Goal: Use online tool/utility: Utilize a website feature to perform a specific function

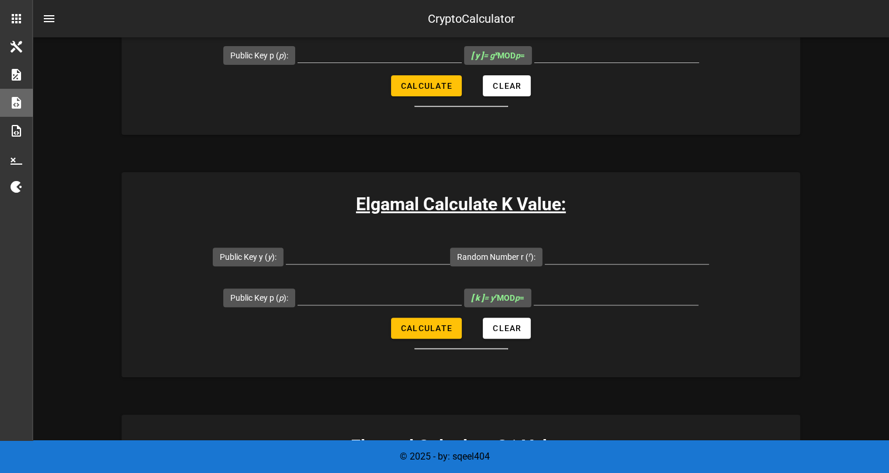
scroll to position [369, 0]
click at [337, 254] on input "Public Key y ( y ):" at bounding box center [368, 254] width 164 height 19
click at [344, 282] on div at bounding box center [380, 298] width 164 height 39
click at [344, 286] on input "Public Key p ( p ):" at bounding box center [380, 295] width 164 height 19
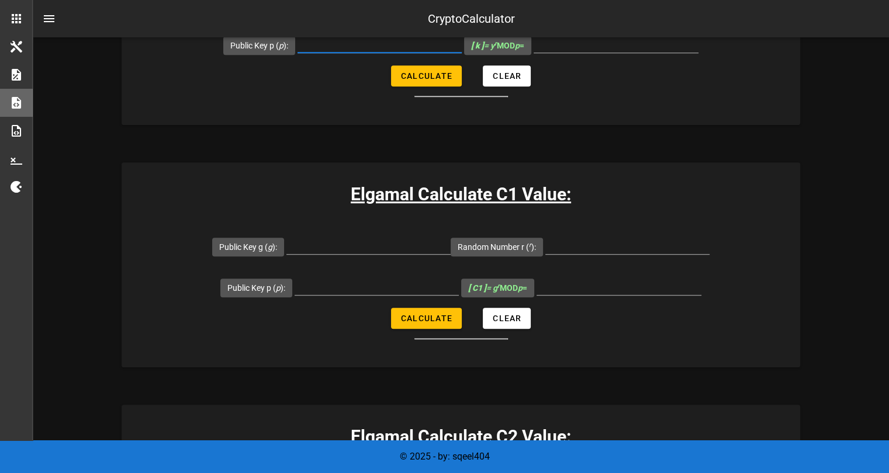
scroll to position [643, 0]
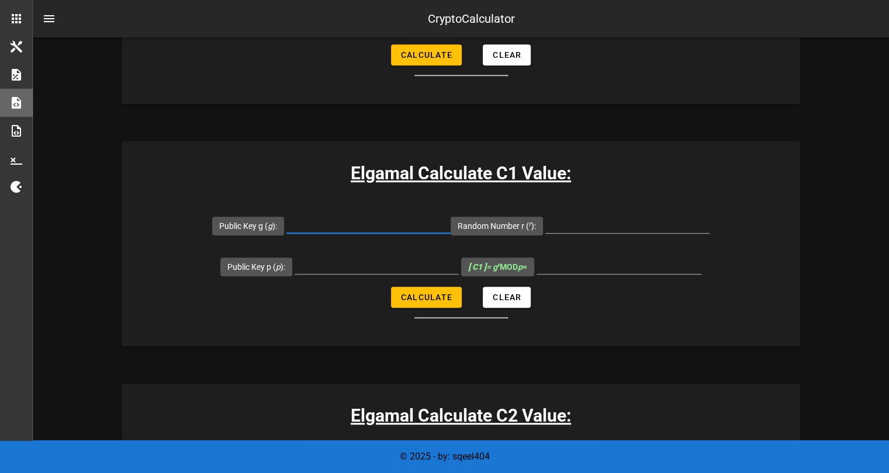
click at [355, 228] on input "Public Key g ( g ):" at bounding box center [368, 224] width 164 height 19
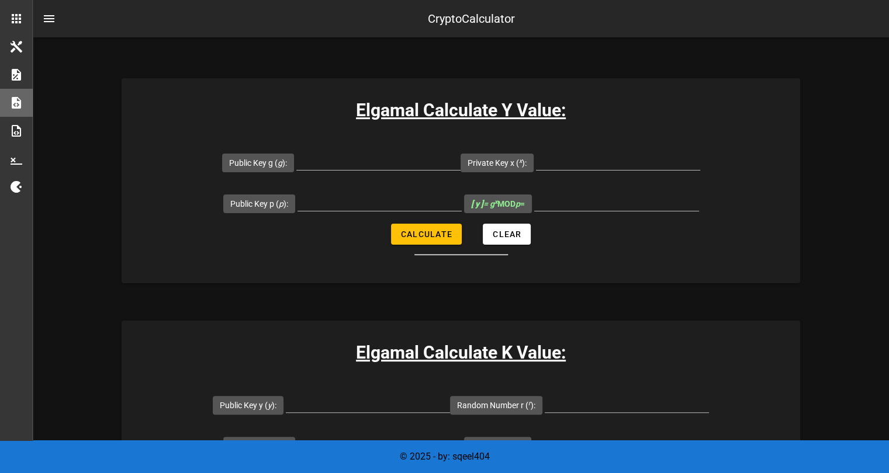
scroll to position [0, 0]
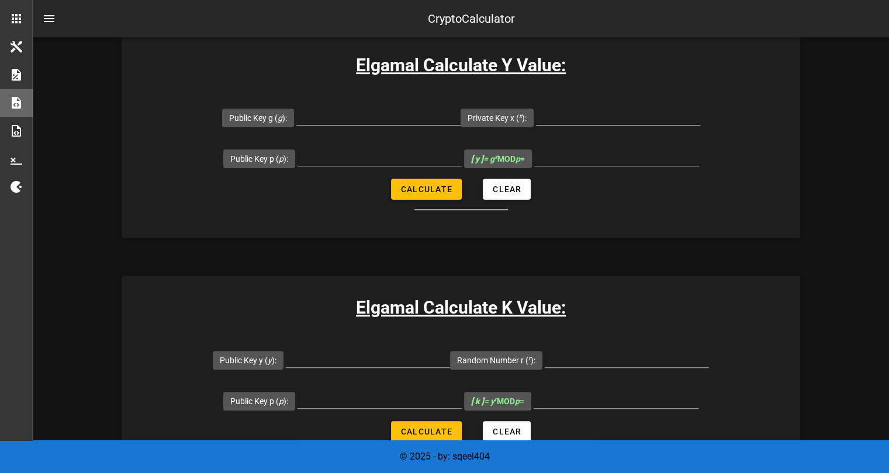
scroll to position [260, 0]
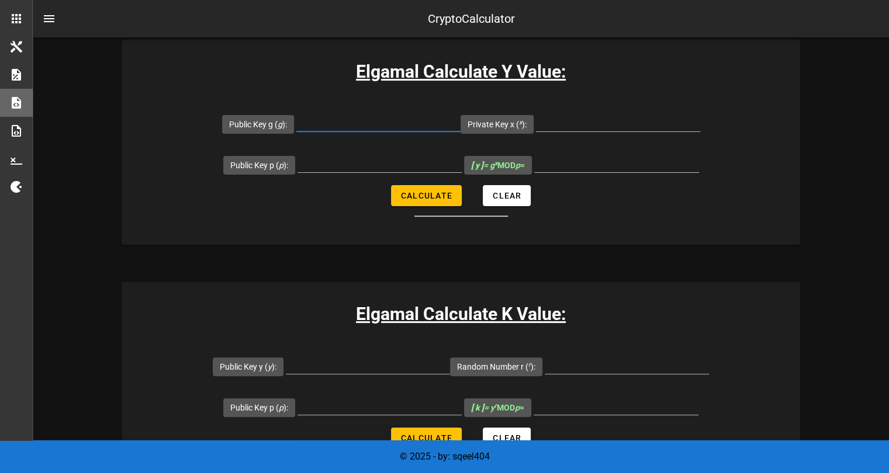
click at [316, 126] on input "Public Key g ( g ):" at bounding box center [378, 122] width 164 height 19
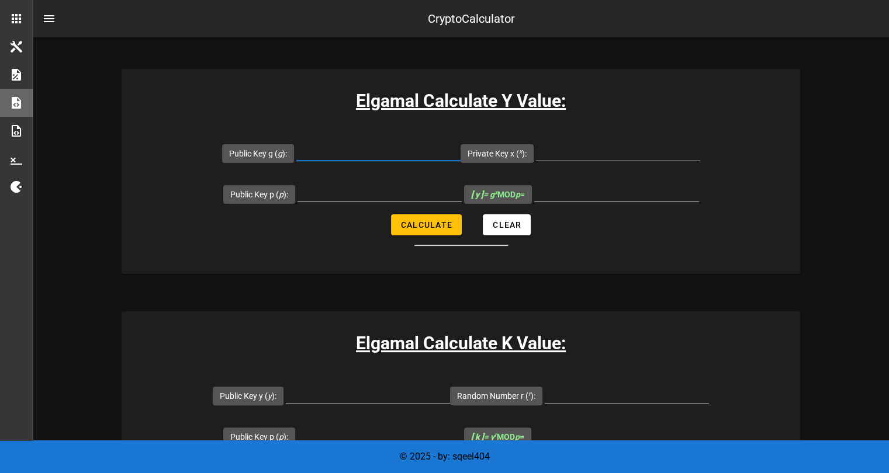
scroll to position [229, 0]
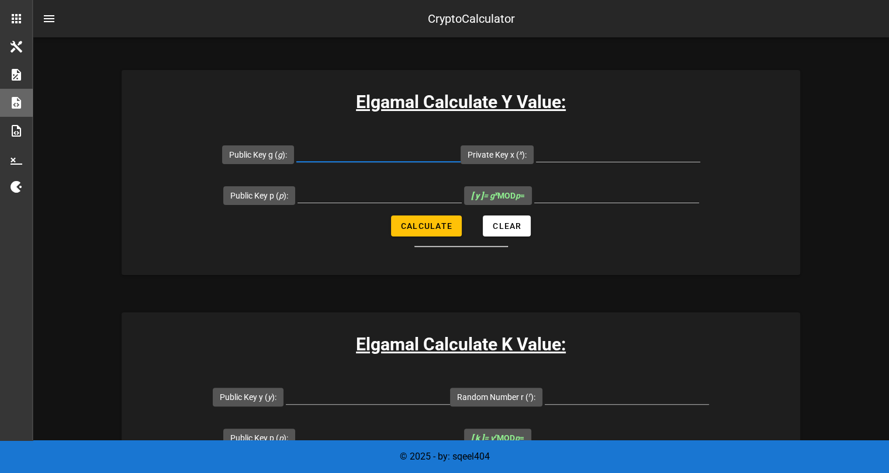
paste input "{Elgamal Cipher: Cho (p, e1, d, r, M), [PERSON_NAME] C1, C2 = ?} p=2147494021, …"
type input "{Elgamal Cipher: Cho (p, e1, d, r, M), [PERSON_NAME] C1, C2 = ?} p=2147494021, …"
paste input "{Elgamal Cipher: Cho (p, e1, d, r, M), [PERSON_NAME] C1, C2 = ?} p=2147494021, …"
type input "{Elgamal Cipher: Cho (p, e1, d, r, M), [PERSON_NAME] C1, C2 = ?} p=2147494021, …"
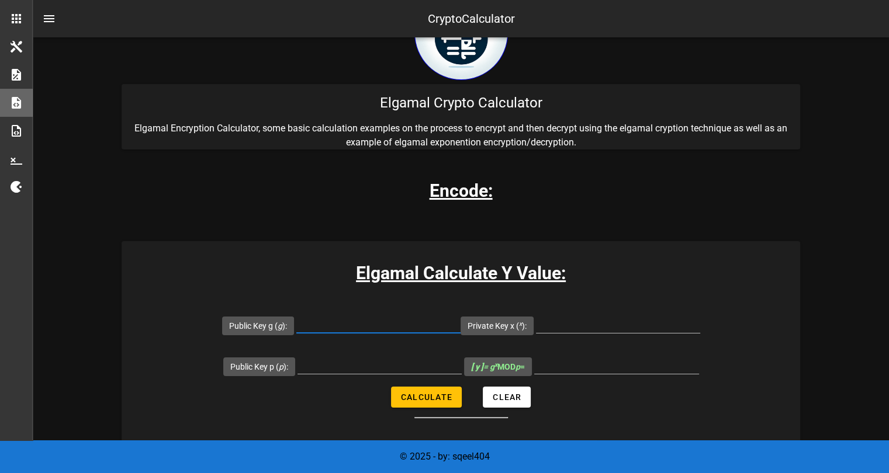
scroll to position [58, 0]
click at [341, 335] on div at bounding box center [378, 330] width 164 height 32
click at [357, 328] on input "Public Key g ( g ):" at bounding box center [378, 323] width 164 height 19
click at [365, 325] on input "Public Key g ( g ):" at bounding box center [378, 323] width 164 height 19
type input "2"
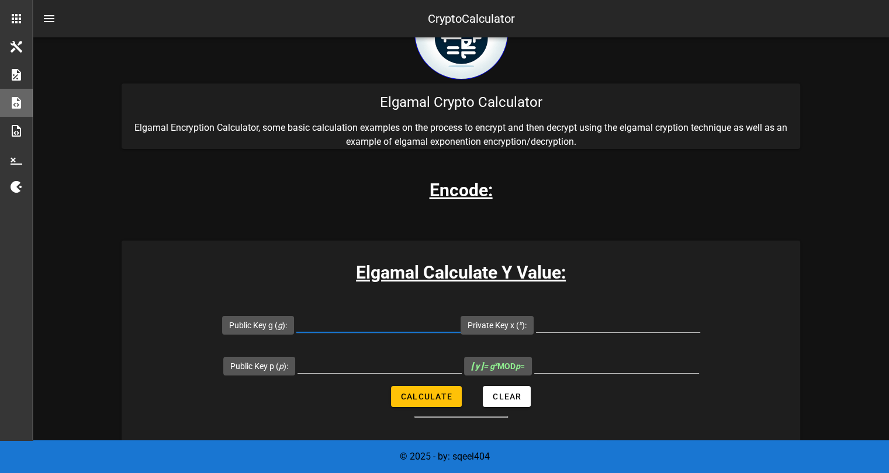
click at [341, 320] on input "Public Key g ( g ):" at bounding box center [378, 323] width 164 height 19
click at [352, 331] on div at bounding box center [378, 323] width 164 height 19
paste input "2147494021"
type input "2147494021"
click at [581, 317] on input "Private Key x ( x ):" at bounding box center [618, 323] width 164 height 19
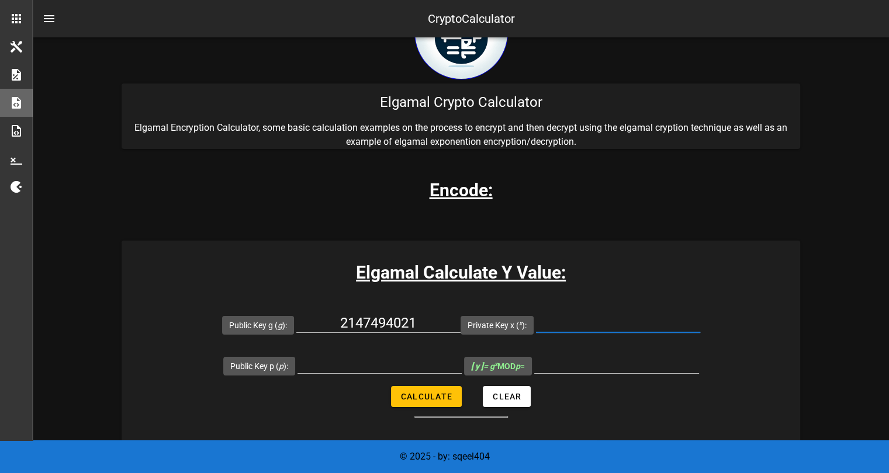
paste input "22774"
type input "22774"
click at [344, 364] on input "Public Key p ( p ):" at bounding box center [380, 364] width 164 height 19
paste input "1639"
type input "1639"
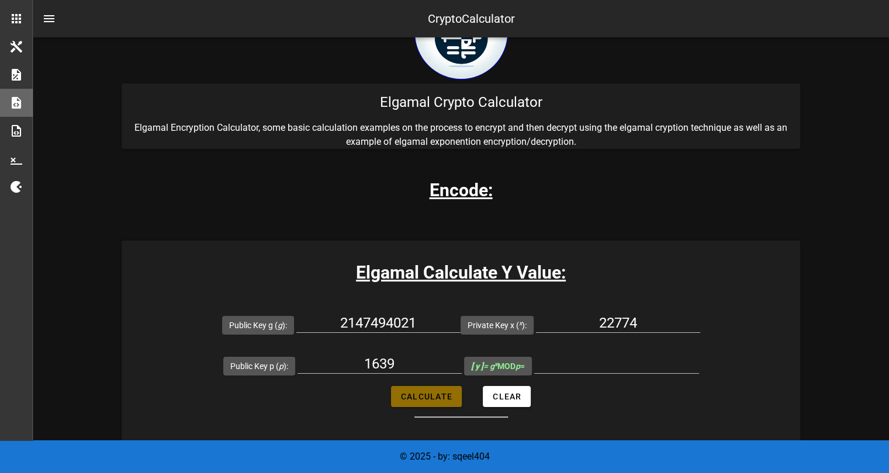
click at [421, 399] on span "Calculate" at bounding box center [426, 396] width 52 height 9
type input "478"
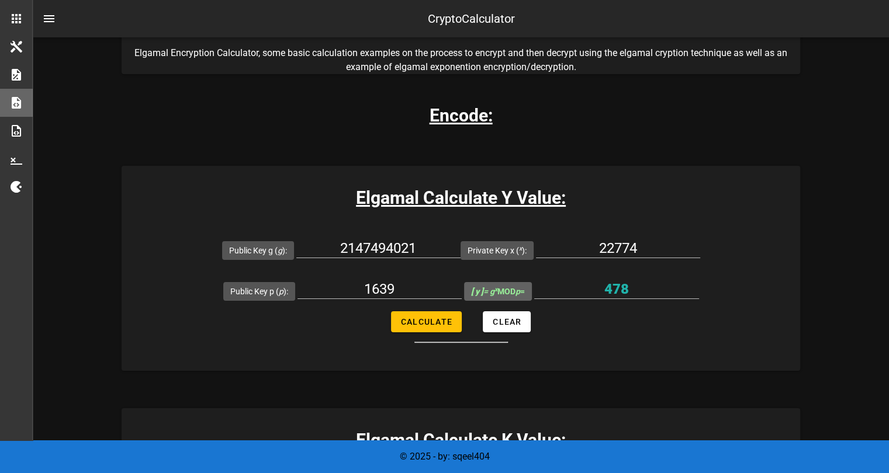
scroll to position [134, 0]
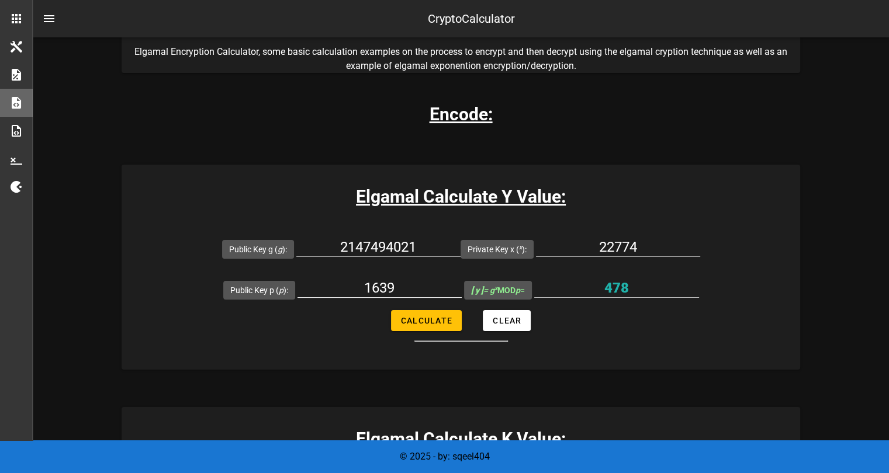
click at [404, 272] on div "1639" at bounding box center [380, 291] width 164 height 39
drag, startPoint x: 403, startPoint y: 288, endPoint x: 361, endPoint y: 287, distance: 42.1
click at [361, 287] on input "1639" at bounding box center [380, 288] width 164 height 19
drag, startPoint x: 443, startPoint y: 245, endPoint x: 337, endPoint y: 247, distance: 105.8
click at [337, 247] on input "2147494021" at bounding box center [378, 247] width 164 height 19
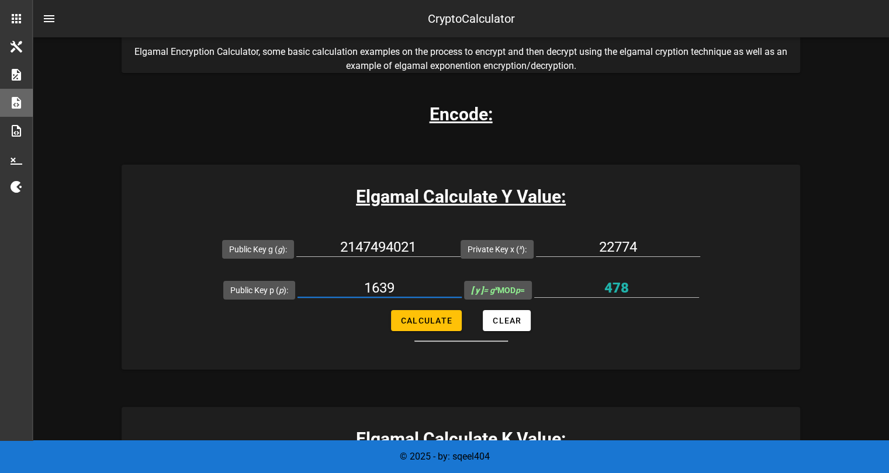
drag, startPoint x: 400, startPoint y: 280, endPoint x: 331, endPoint y: 290, distance: 69.1
click at [331, 290] on input "1639" at bounding box center [380, 288] width 164 height 19
paste input "2147494021"
type input "2147494021"
click at [387, 251] on input "2147494021" at bounding box center [378, 247] width 164 height 19
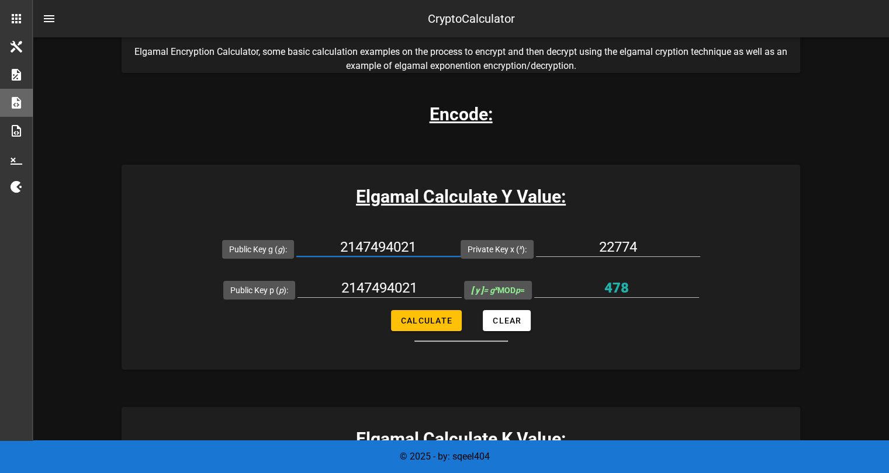
click at [387, 251] on input "2147494021" at bounding box center [378, 247] width 164 height 19
type input "1639"
click at [423, 323] on span "Calculate" at bounding box center [426, 320] width 52 height 9
type input "924923627"
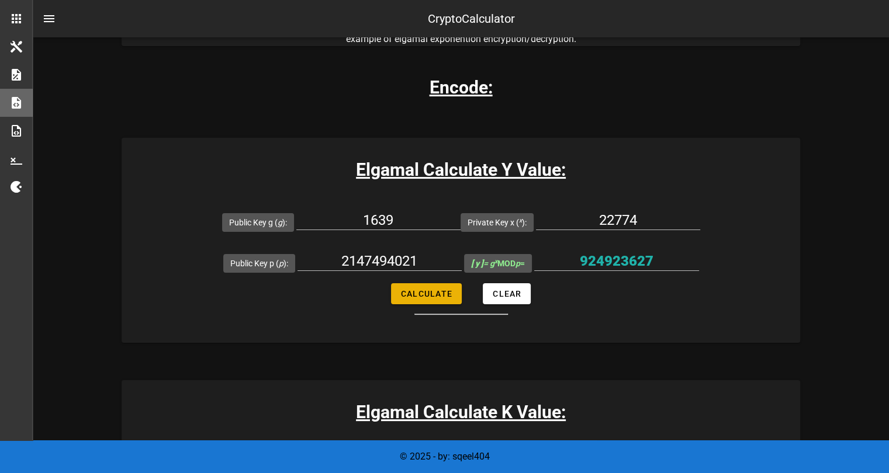
scroll to position [162, 0]
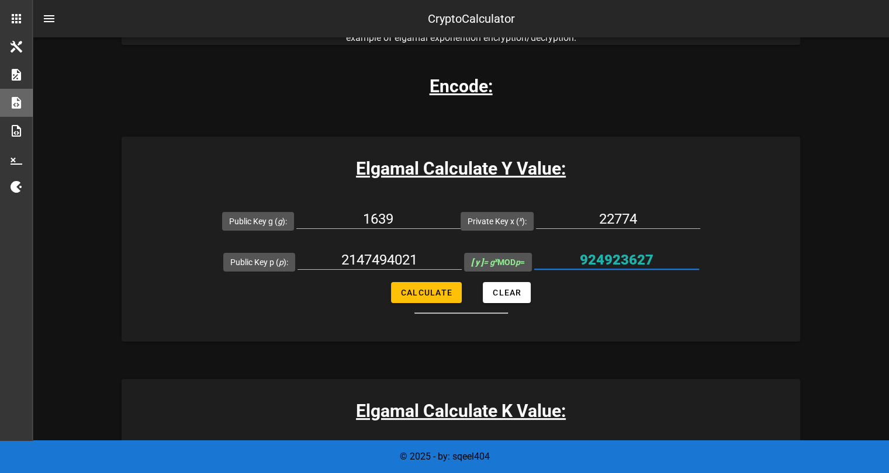
click at [612, 252] on input "924923627" at bounding box center [616, 260] width 165 height 19
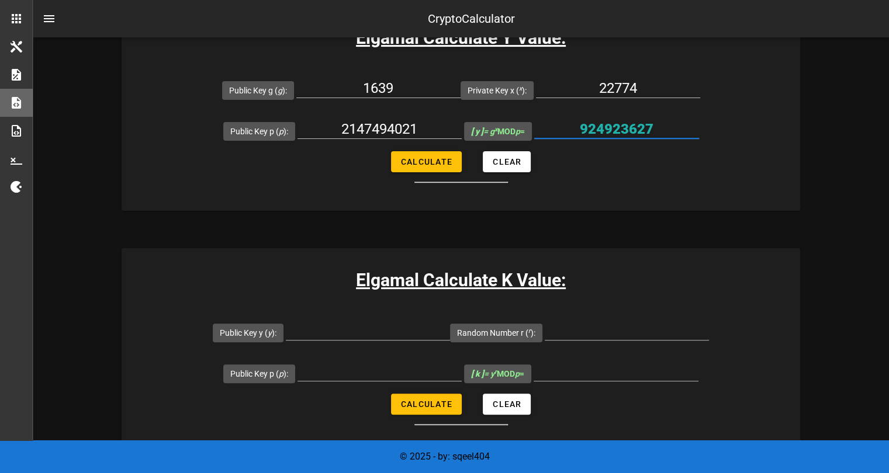
scroll to position [295, 0]
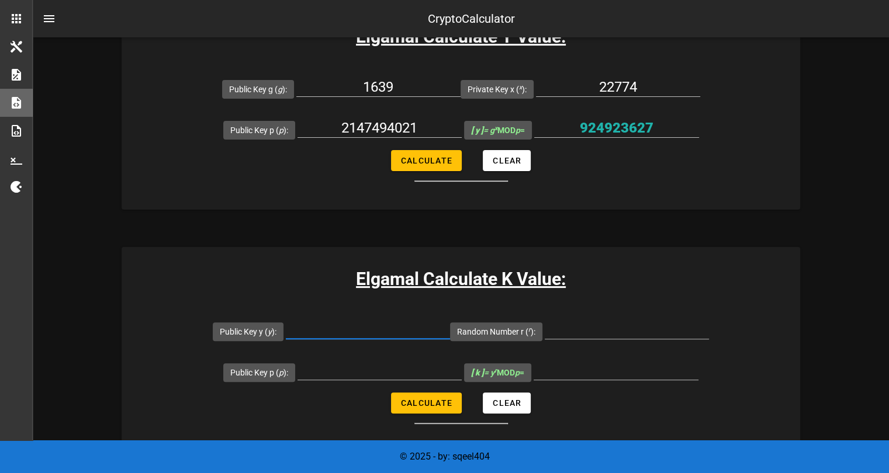
click at [388, 327] on input "Public Key y ( y ):" at bounding box center [368, 329] width 164 height 19
paste input "924923627"
type input "924923627"
click at [378, 133] on input "2147494021" at bounding box center [380, 128] width 164 height 19
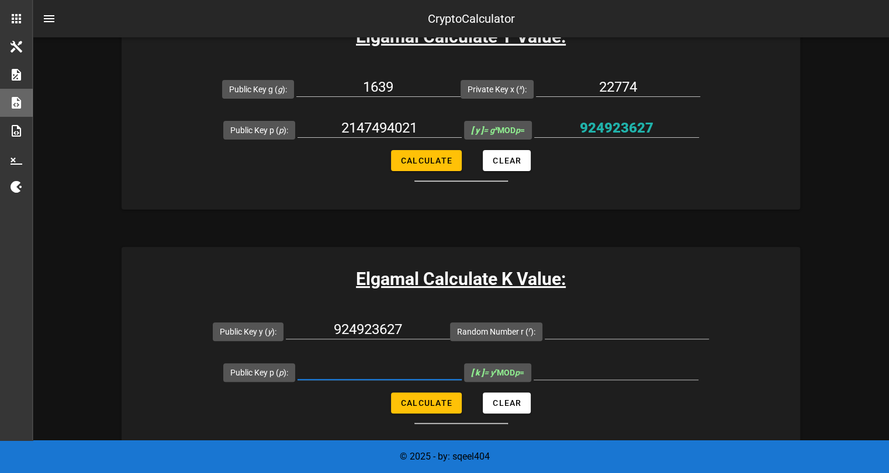
click at [377, 362] on input "Public Key p ( p ):" at bounding box center [380, 370] width 164 height 19
paste input "2147494021"
type input "2147494021"
click at [571, 319] on div at bounding box center [627, 332] width 164 height 39
click at [572, 329] on input "Random Number r ( r ):" at bounding box center [627, 329] width 164 height 19
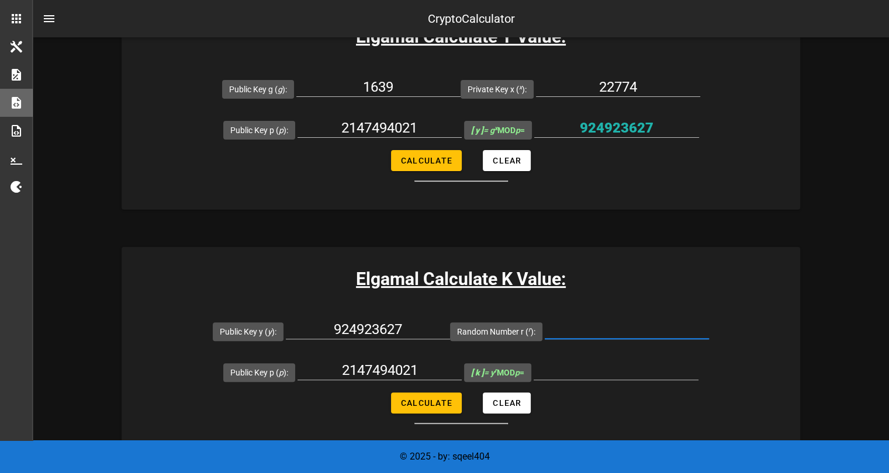
paste input "10278"
type input "10278"
click at [428, 411] on button "Calculate" at bounding box center [426, 403] width 71 height 21
type input "702252747"
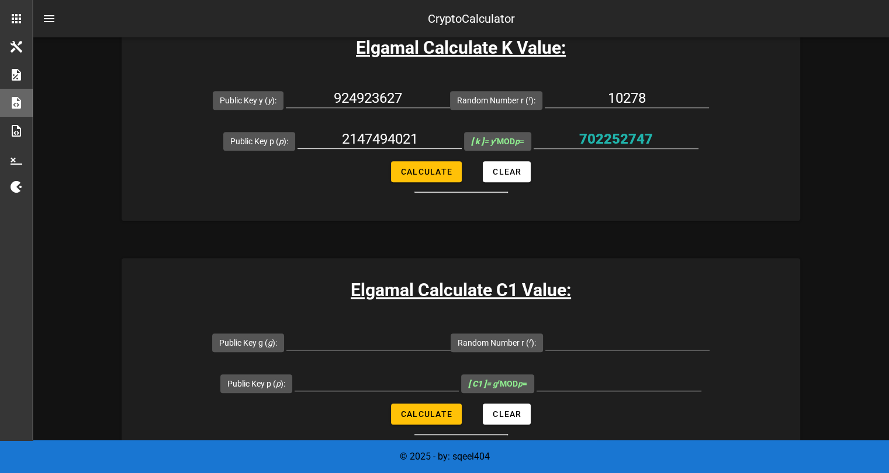
scroll to position [525, 0]
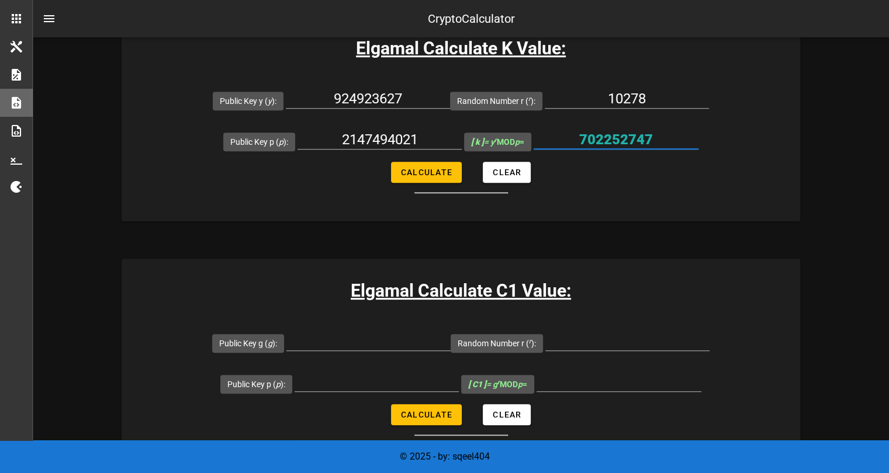
click at [615, 135] on input "702252747" at bounding box center [616, 139] width 165 height 19
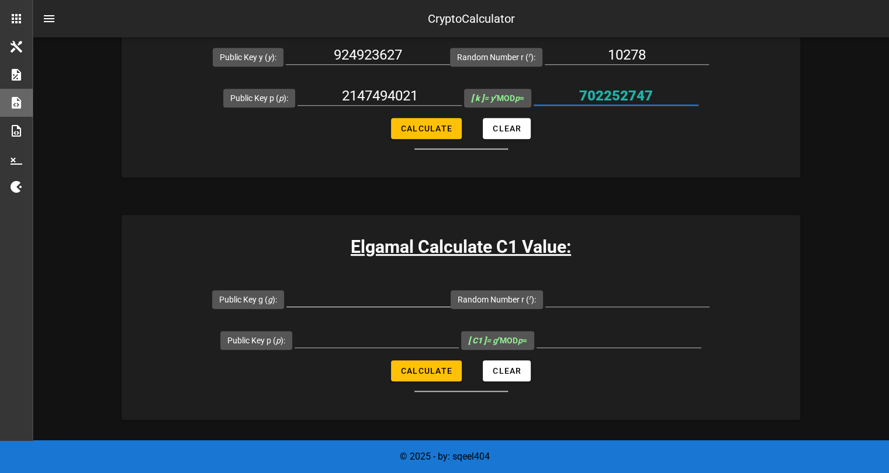
scroll to position [565, 0]
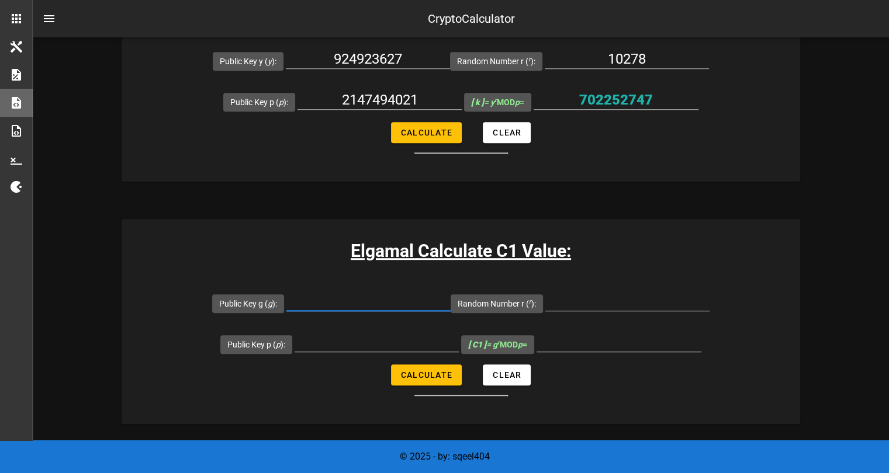
click at [393, 296] on input "Public Key g ( g ):" at bounding box center [368, 301] width 164 height 19
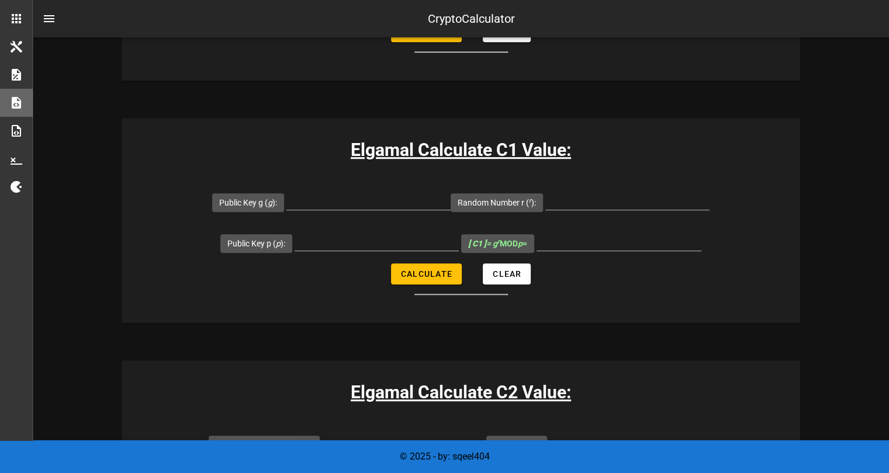
scroll to position [652, 0]
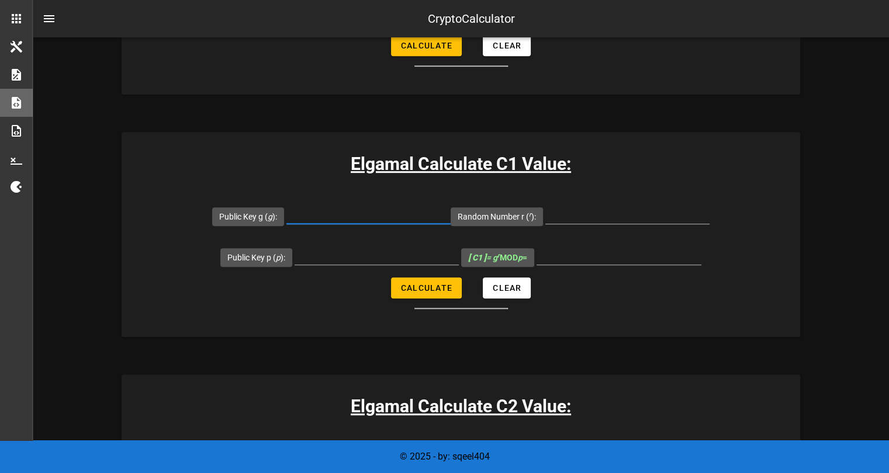
click at [316, 215] on input "Public Key g ( g ):" at bounding box center [368, 214] width 164 height 19
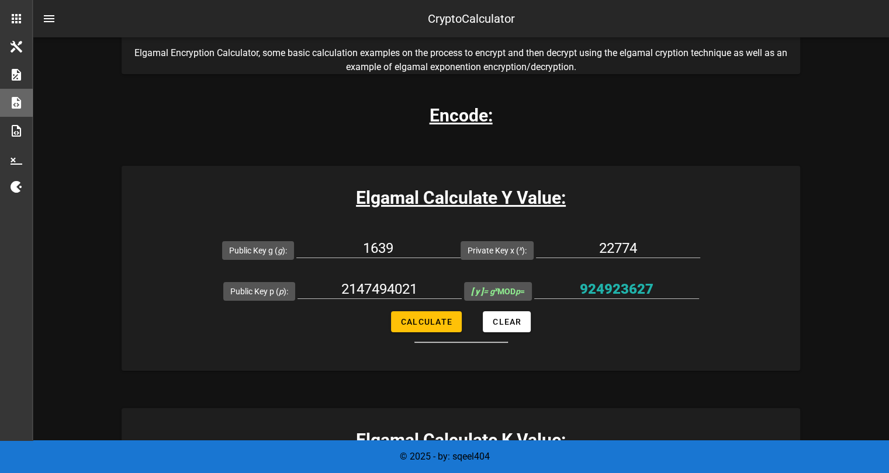
scroll to position [155, 0]
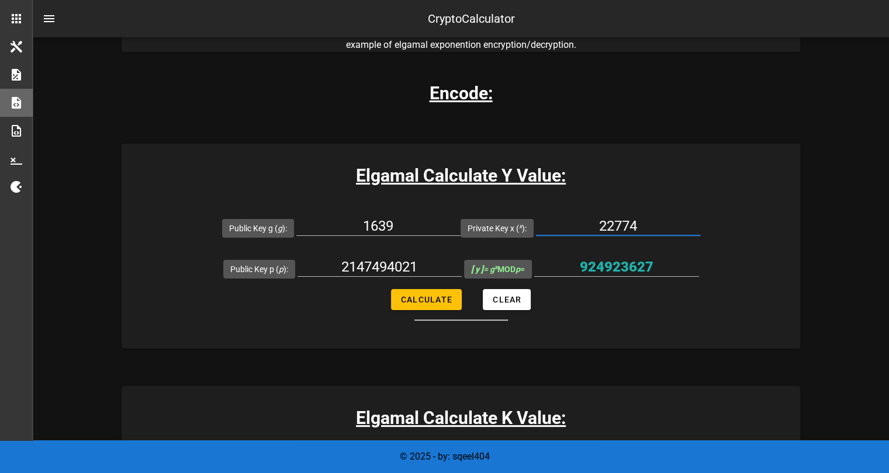
click at [614, 217] on input "22774" at bounding box center [618, 226] width 164 height 19
click at [624, 224] on input "22774" at bounding box center [618, 226] width 164 height 19
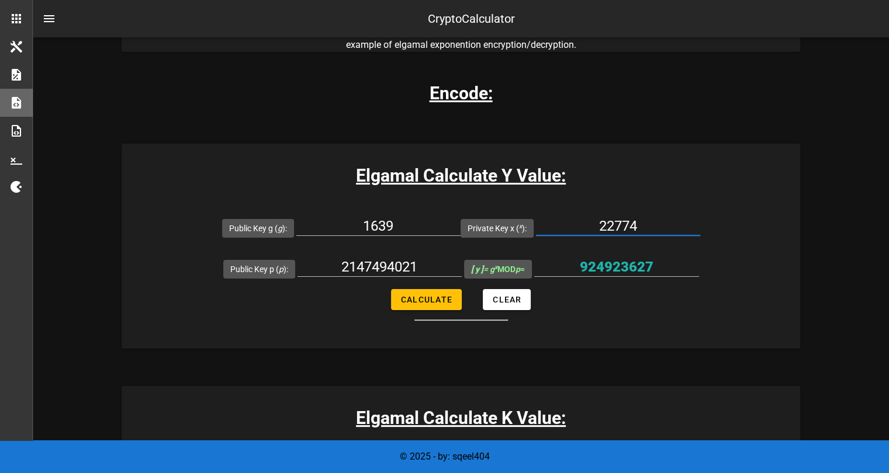
click at [624, 224] on input "22774" at bounding box center [618, 226] width 164 height 19
paste input "1639"
type input "1639"
click at [409, 223] on input "1639" at bounding box center [378, 226] width 164 height 19
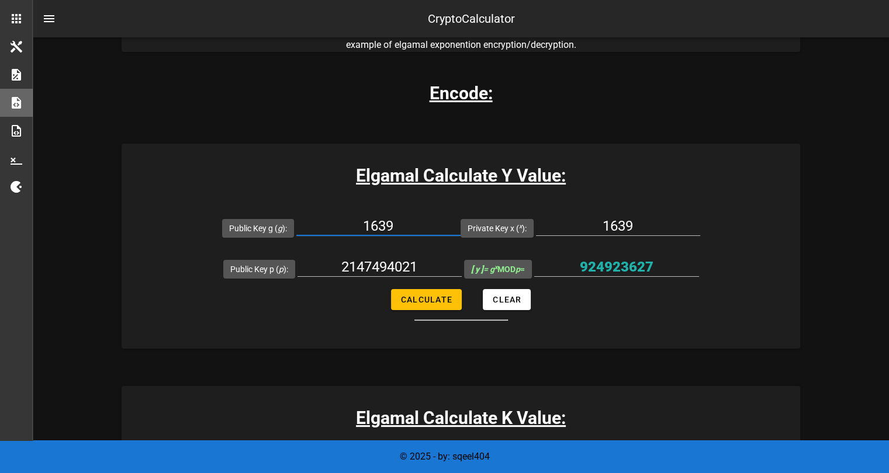
click at [379, 224] on input "1639" at bounding box center [378, 226] width 164 height 19
paste input "22774"
type input "22774"
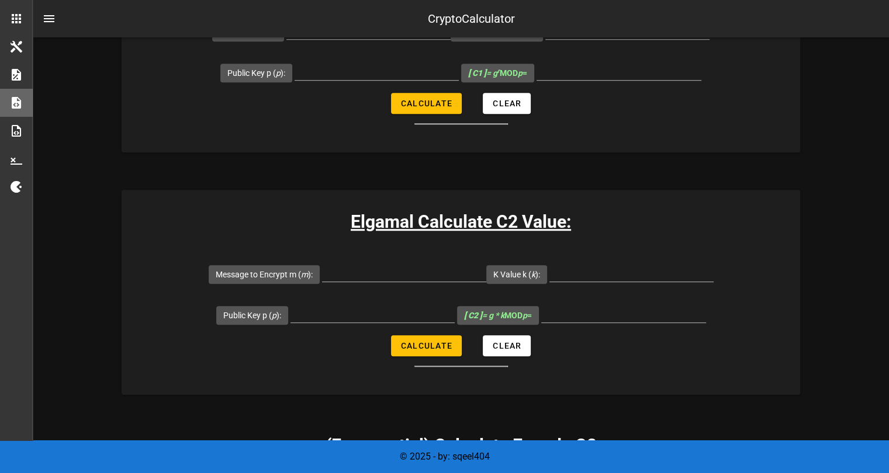
scroll to position [852, 0]
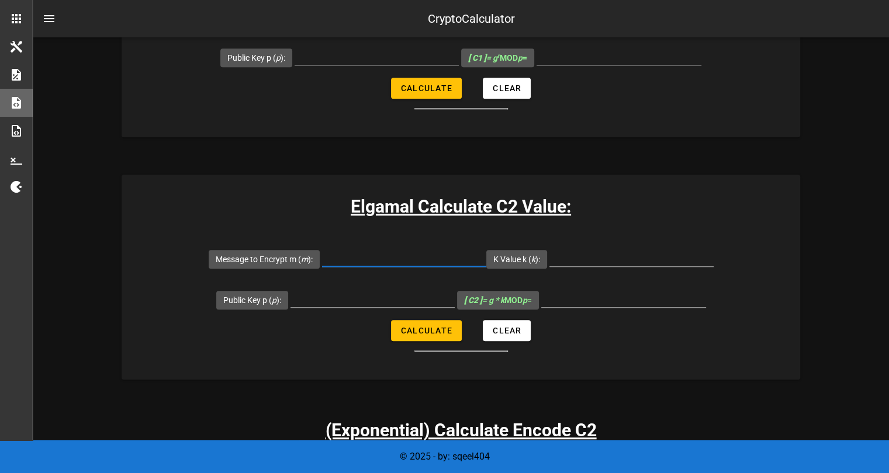
click at [343, 260] on input "Message to Encrypt m ( m ):" at bounding box center [404, 257] width 164 height 19
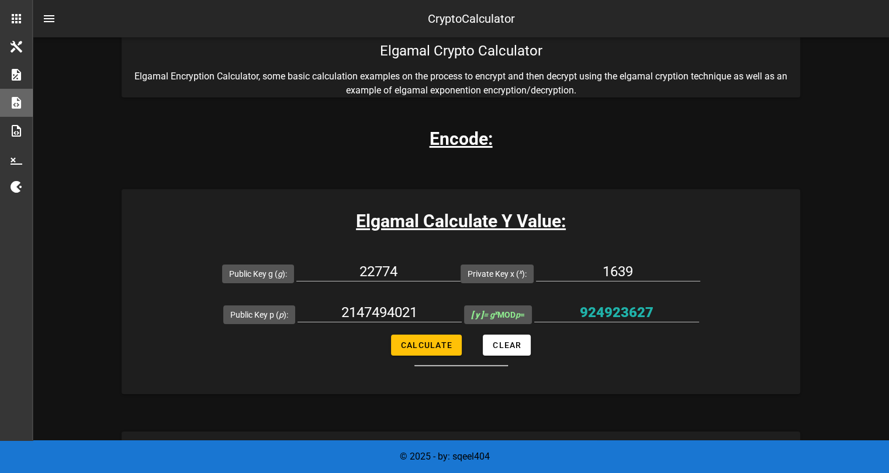
scroll to position [112, 0]
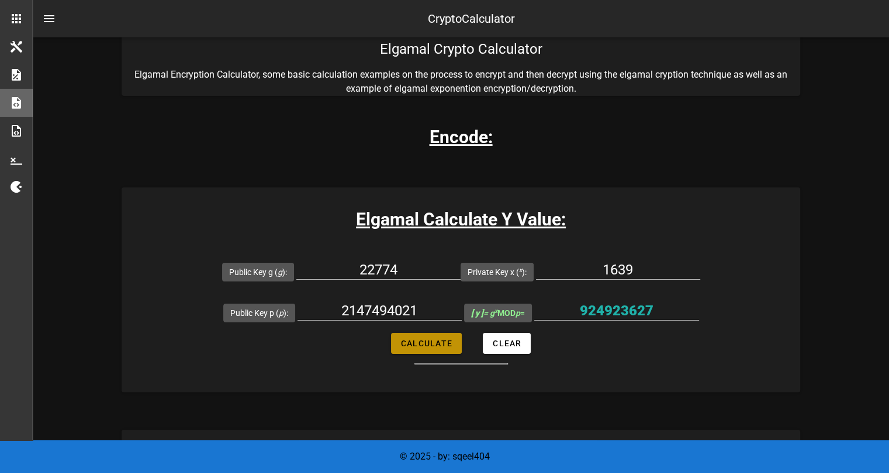
click at [444, 341] on span "Calculate" at bounding box center [426, 343] width 52 height 9
type input "71894311"
click at [596, 317] on input "71894311" at bounding box center [616, 311] width 165 height 19
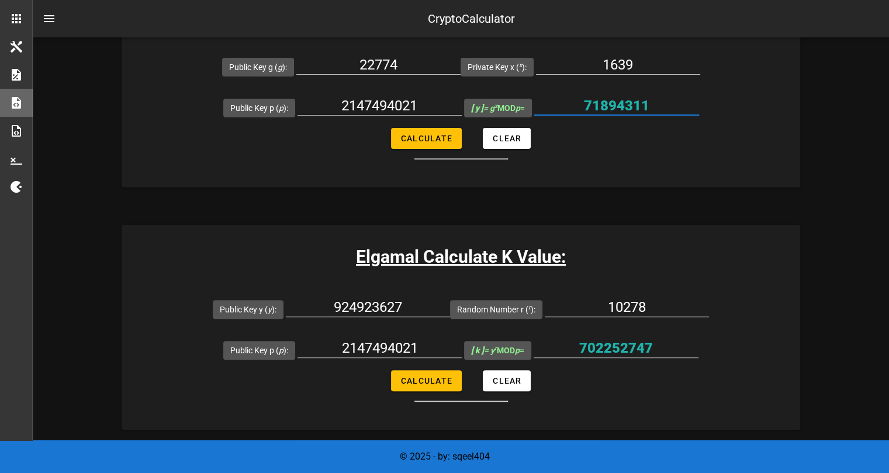
scroll to position [320, 0]
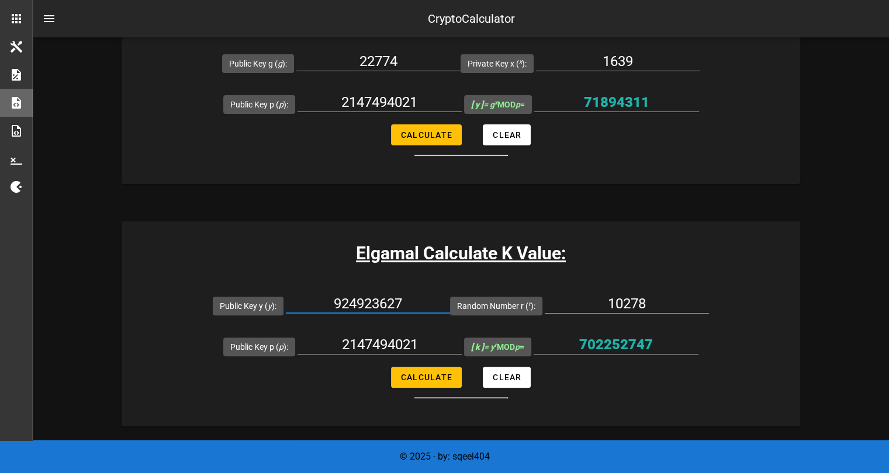
click at [386, 308] on input "924923627" at bounding box center [368, 304] width 164 height 19
paste input "71894311"
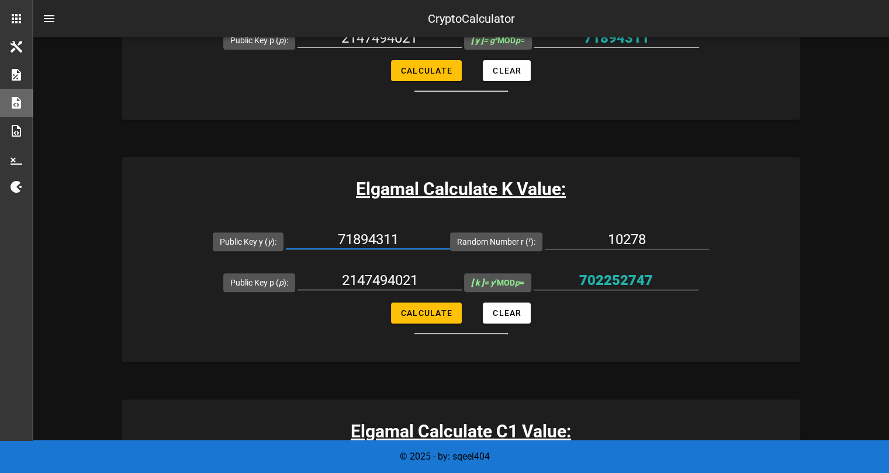
scroll to position [385, 0]
type input "71894311"
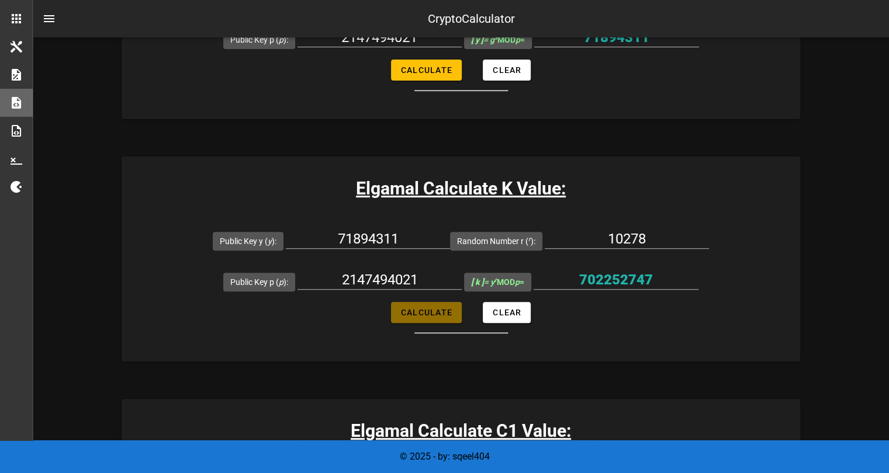
click at [448, 306] on button "Calculate" at bounding box center [426, 312] width 71 height 21
type input "59540635"
click at [598, 276] on input "59540635" at bounding box center [616, 280] width 165 height 19
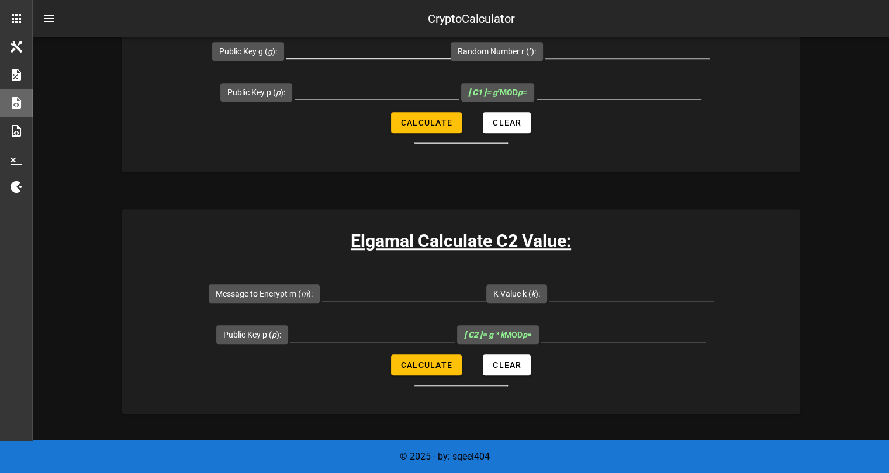
scroll to position [818, 0]
click at [616, 287] on input "K Value k ( k ):" at bounding box center [631, 291] width 164 height 19
paste input "59540635"
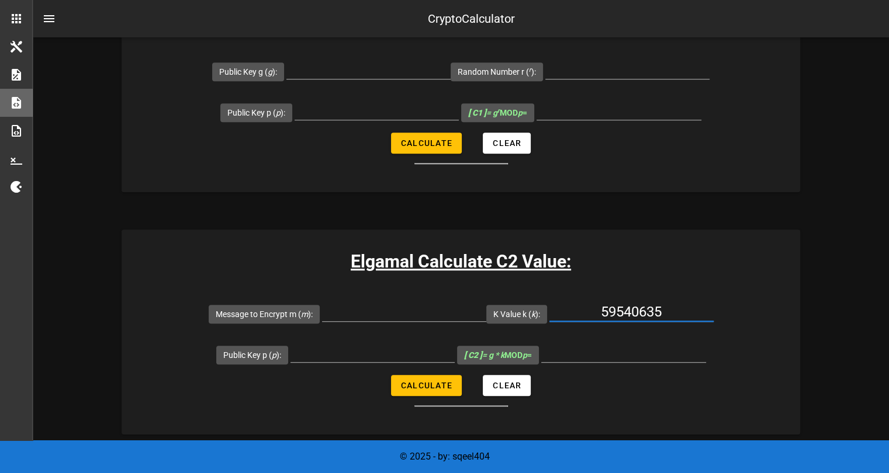
scroll to position [783, 0]
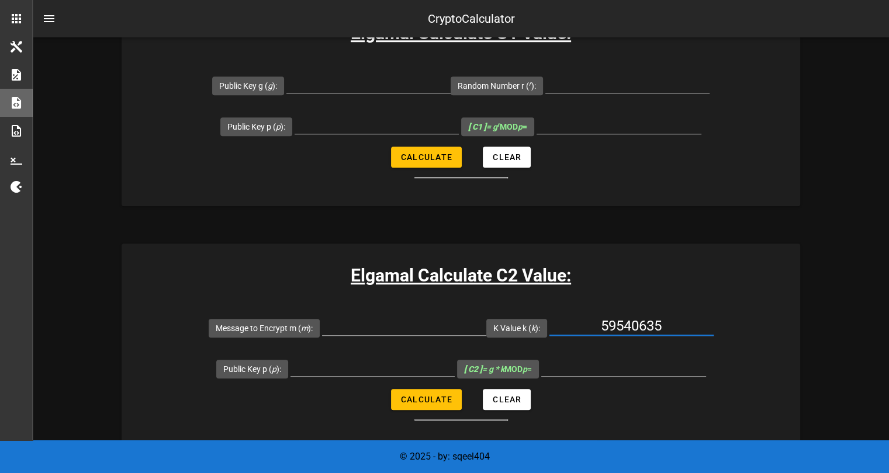
type input "59540635"
click at [357, 358] on input "Public Key p ( p ):" at bounding box center [372, 367] width 164 height 19
paste input "2147494021"
type input "2147494021"
click at [355, 327] on input "Message to Encrypt m ( m ):" at bounding box center [404, 326] width 164 height 19
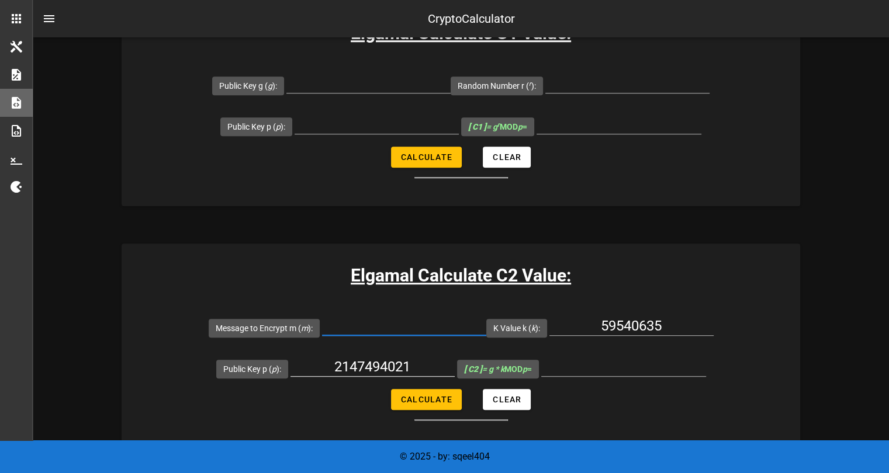
paste input "=1639, r=10278, M=30486"
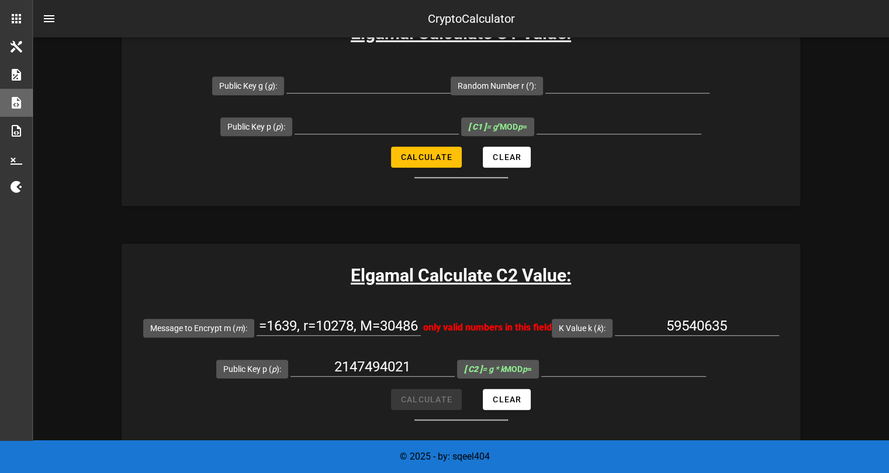
scroll to position [0, 0]
click at [374, 324] on input "=1639, r=10278, M=30486" at bounding box center [339, 326] width 164 height 19
paste input "text"
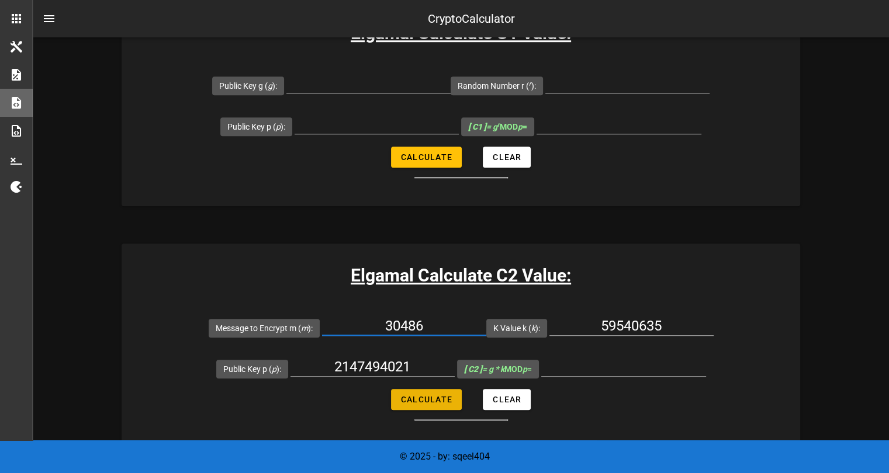
type input "30486"
click at [411, 402] on span "Calculate" at bounding box center [426, 399] width 52 height 9
type input "523350865"
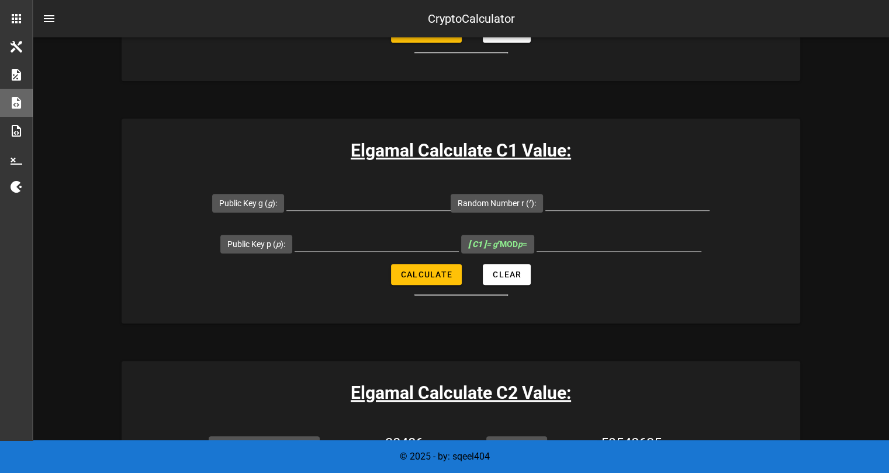
scroll to position [658, 0]
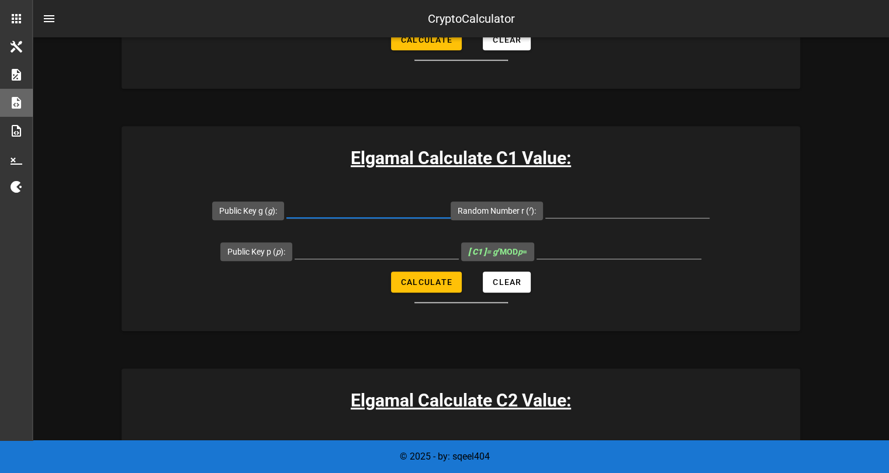
click at [354, 202] on input "Public Key g ( g ):" at bounding box center [368, 208] width 164 height 19
paste input "22774"
type input "22774"
click at [346, 247] on input "Public Key p ( p ):" at bounding box center [377, 249] width 164 height 19
paste input "2147494021"
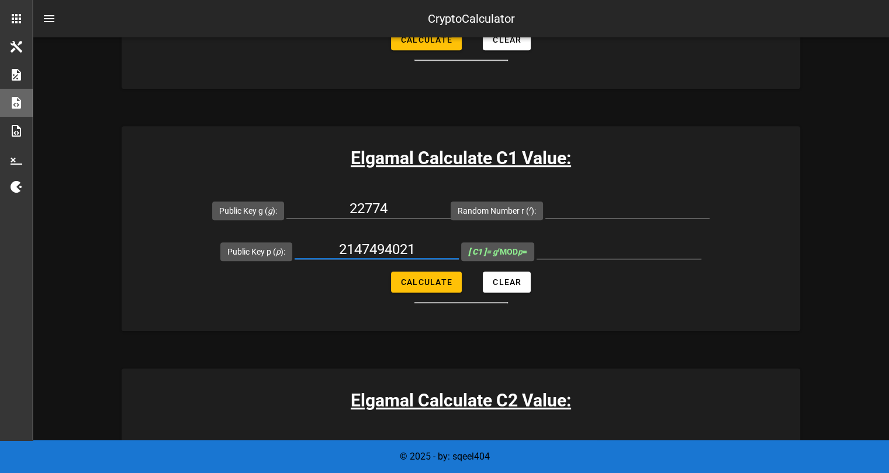
type input "2147494021"
click at [559, 209] on input "Random Number r ( r ):" at bounding box center [627, 208] width 164 height 19
paste input "10278"
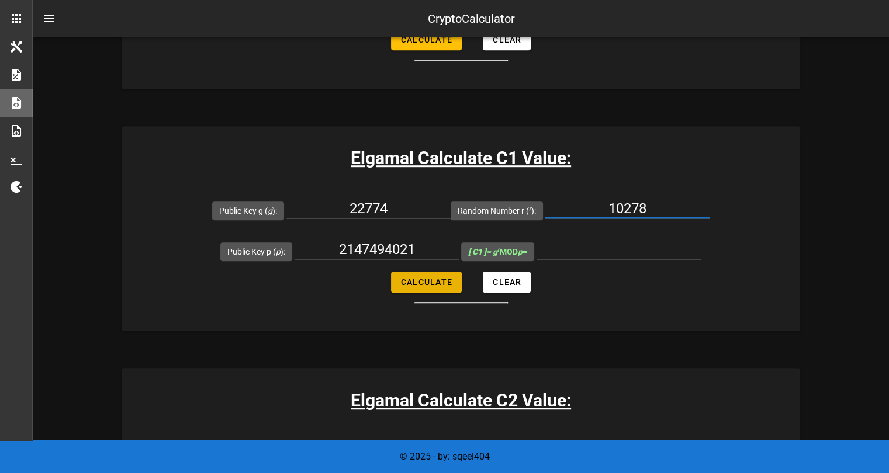
type input "10278"
click at [437, 278] on span "Calculate" at bounding box center [426, 282] width 52 height 9
type input "2091910011"
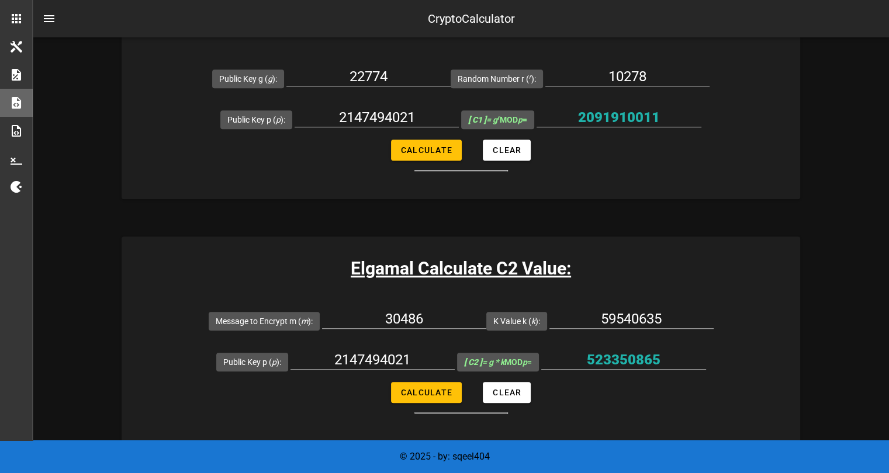
scroll to position [788, 0]
